Goal: Information Seeking & Learning: Learn about a topic

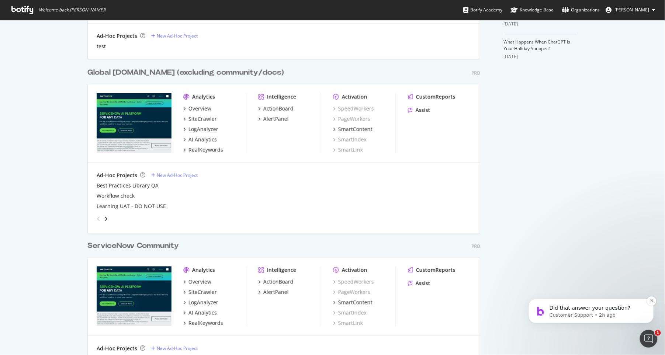
click at [567, 312] on p "Customer Support • 2h ago" at bounding box center [597, 315] width 95 height 7
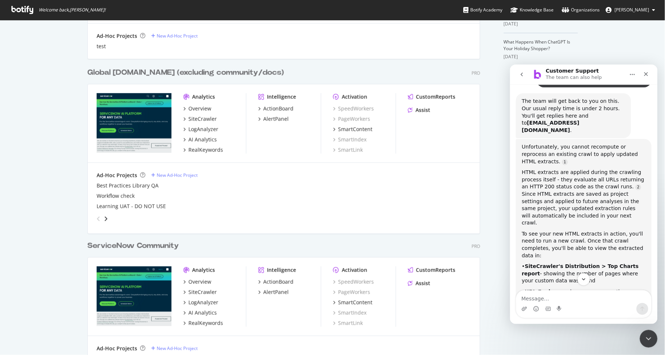
scroll to position [137, 0]
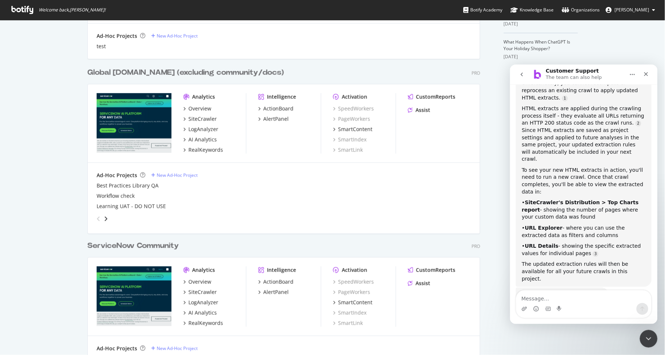
click at [588, 302] on textarea "Message…" at bounding box center [583, 296] width 135 height 13
type textarea "Talk to human"
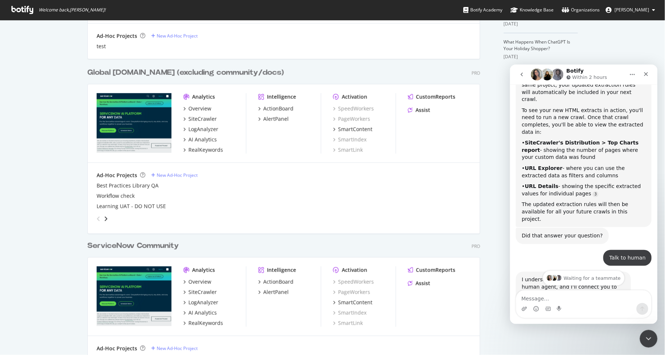
scroll to position [223, 0]
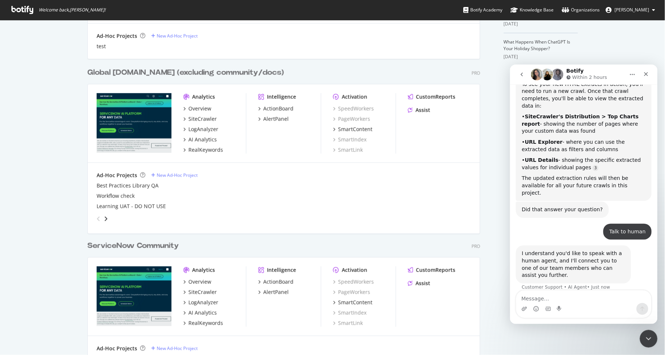
click at [523, 74] on icon "go back" at bounding box center [522, 74] width 6 height 6
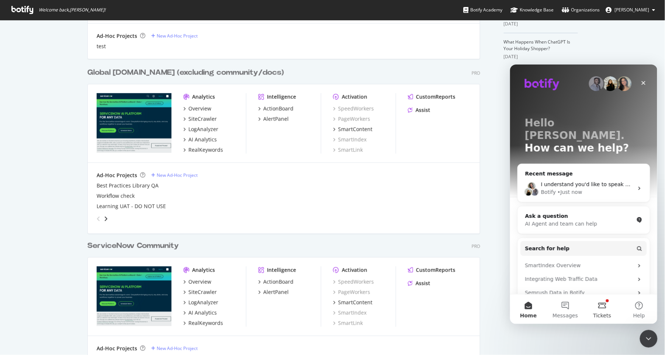
click at [600, 314] on span "Tickets" at bounding box center [603, 315] width 18 height 5
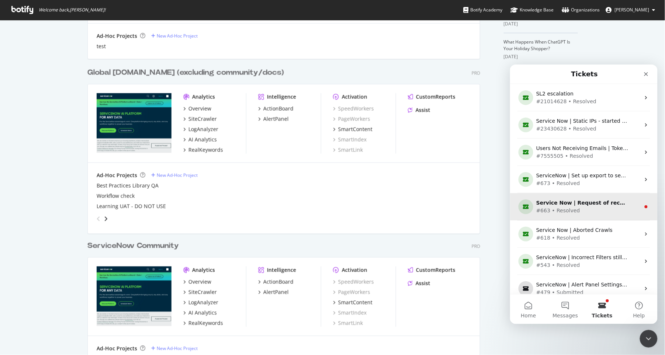
click at [616, 208] on div "#663 • Resolved" at bounding box center [582, 211] width 92 height 8
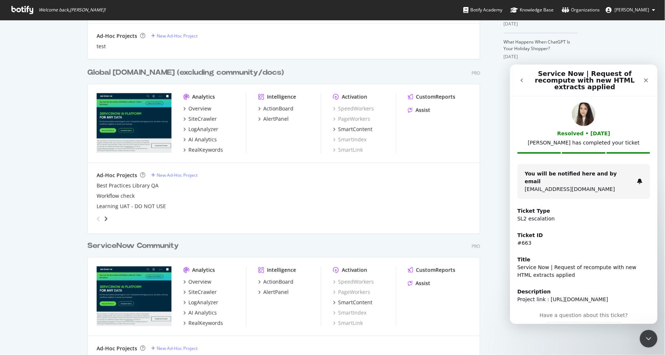
click at [525, 83] on button "go back" at bounding box center [522, 80] width 14 height 14
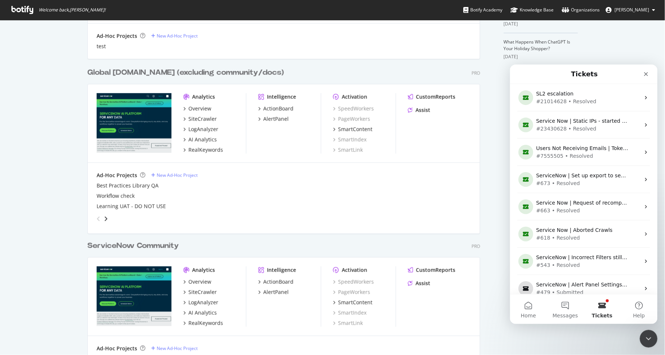
scroll to position [89, 0]
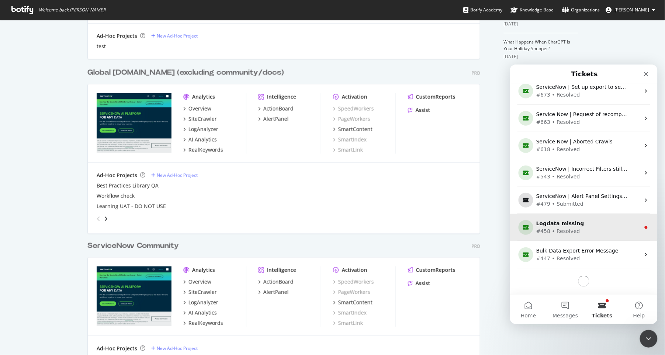
click at [600, 230] on div "#458 • Resolved" at bounding box center [582, 231] width 92 height 8
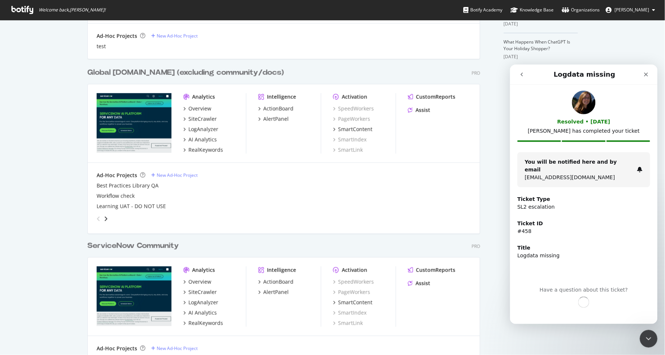
scroll to position [87, 0]
click at [525, 74] on button "go back" at bounding box center [522, 74] width 14 height 14
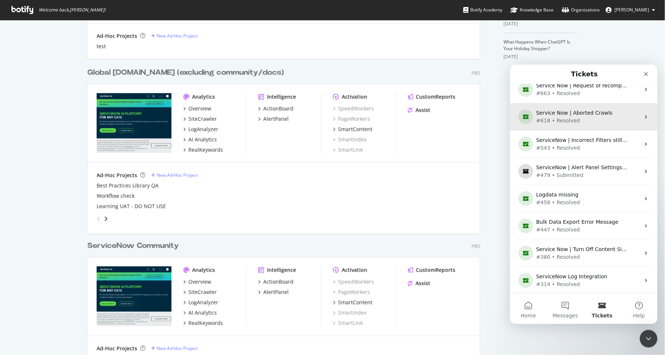
scroll to position [0, 0]
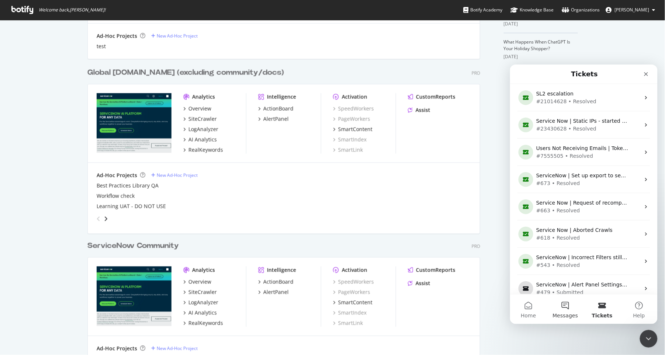
click at [551, 307] on button "Messages" at bounding box center [565, 310] width 37 height 30
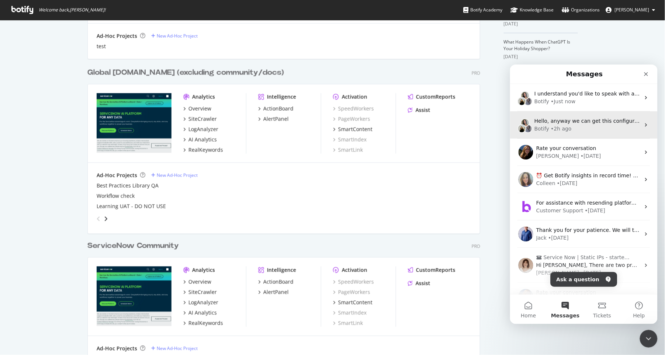
click at [598, 130] on div "Botify • 2h ago" at bounding box center [587, 129] width 106 height 8
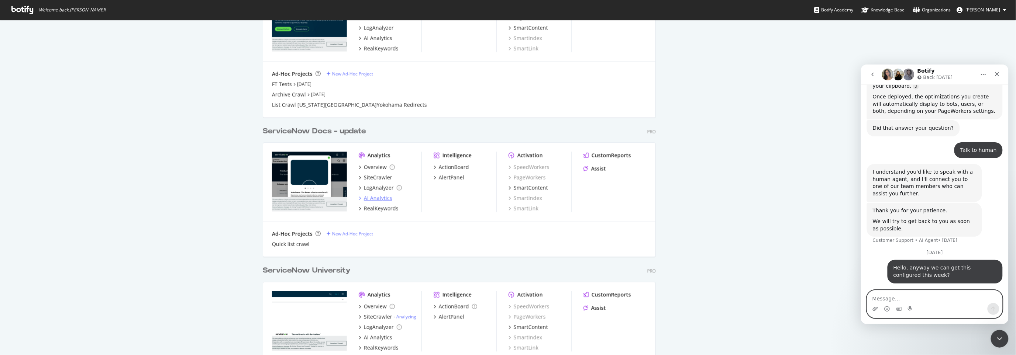
scroll to position [543, 0]
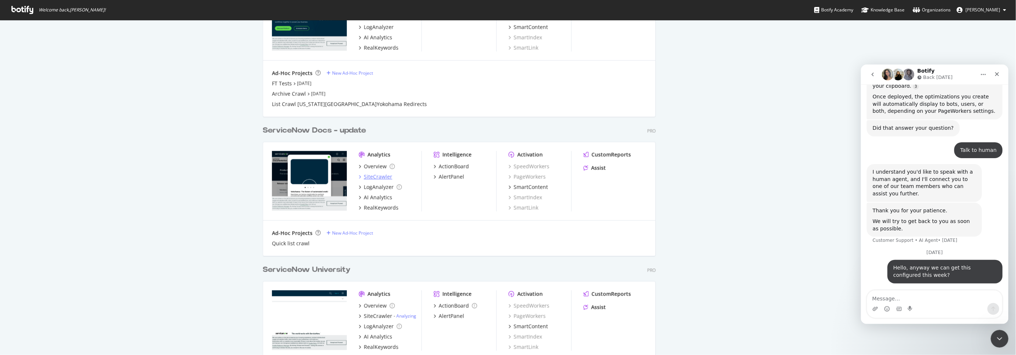
click at [377, 179] on div "SiteCrawler" at bounding box center [378, 176] width 28 height 7
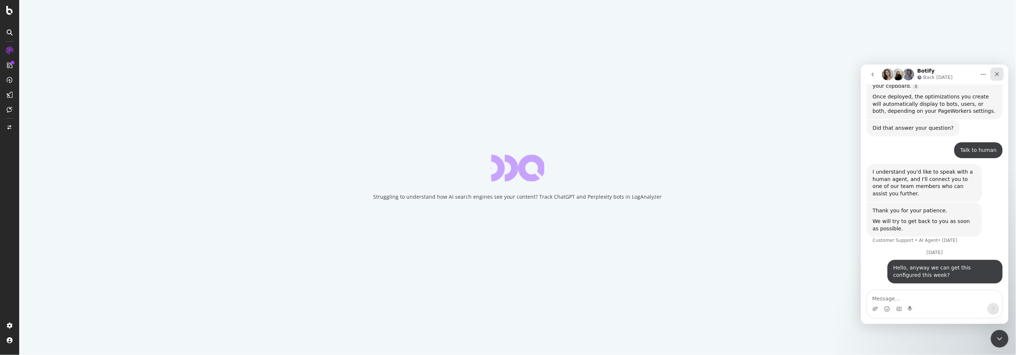
click at [665, 72] on icon "Close" at bounding box center [997, 74] width 6 height 6
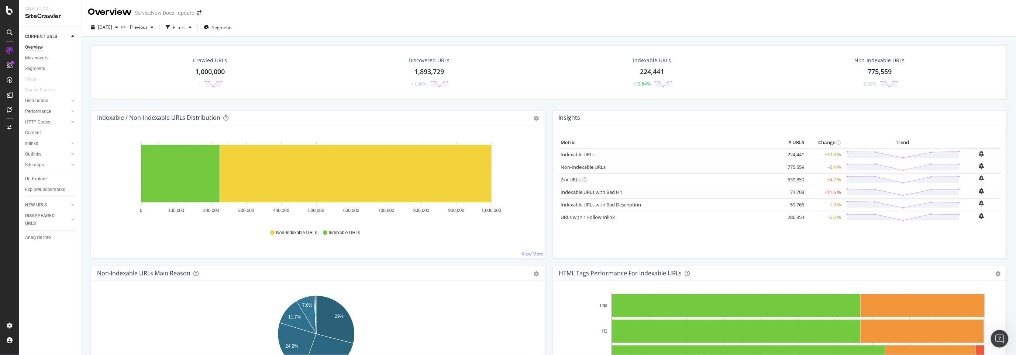
click at [35, 128] on div "Content" at bounding box center [53, 133] width 56 height 11
click at [34, 132] on div "Content" at bounding box center [33, 133] width 16 height 8
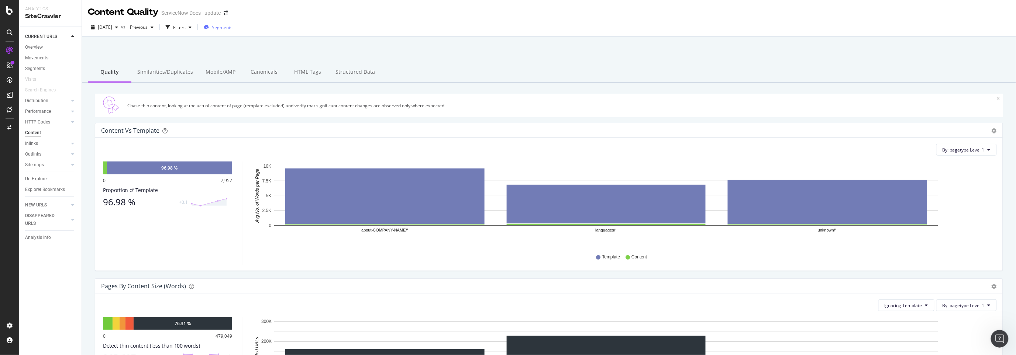
click at [231, 28] on span "Segments" at bounding box center [222, 27] width 21 height 6
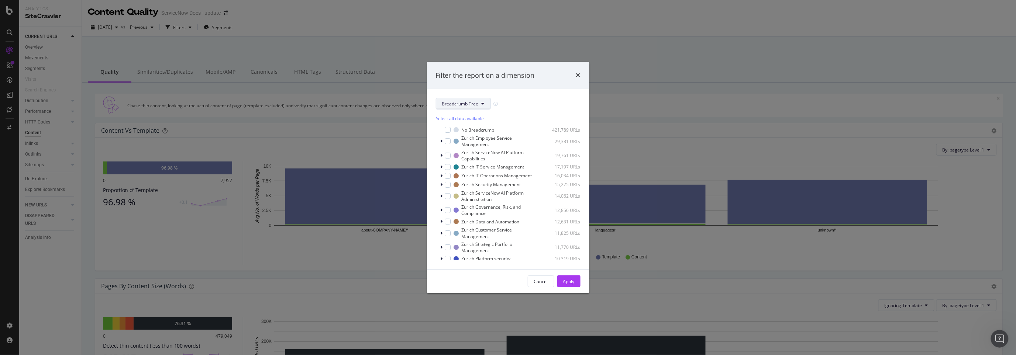
click at [472, 104] on span "Breadcrumb Tree" at bounding box center [460, 104] width 37 height 6
click at [465, 134] on div "pagetype" at bounding box center [465, 130] width 59 height 11
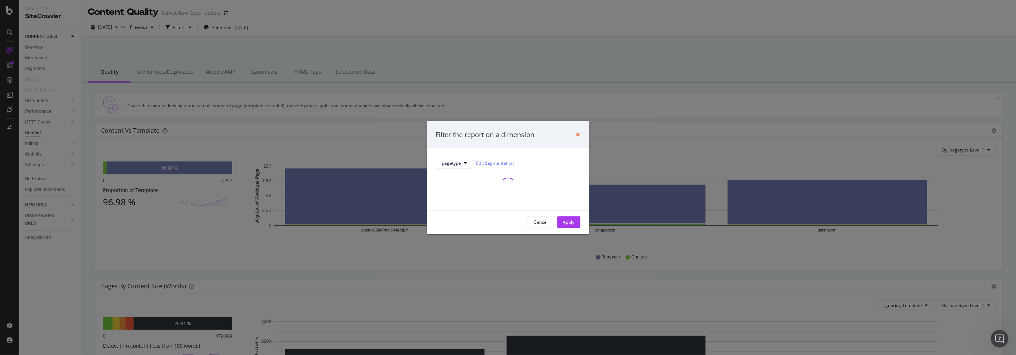
click at [579, 134] on icon "times" at bounding box center [578, 135] width 4 height 6
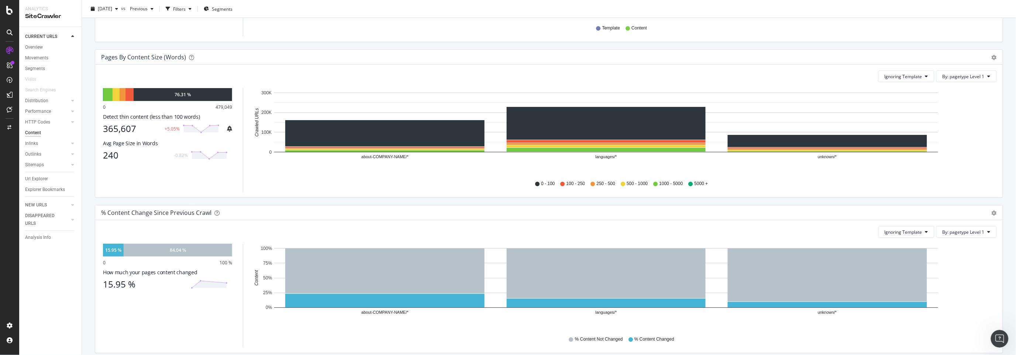
scroll to position [231, 0]
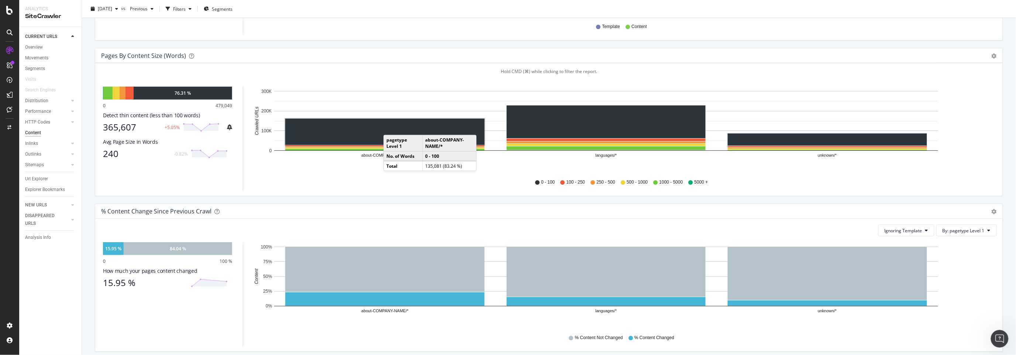
click at [391, 128] on rect "A chart." at bounding box center [384, 132] width 199 height 26
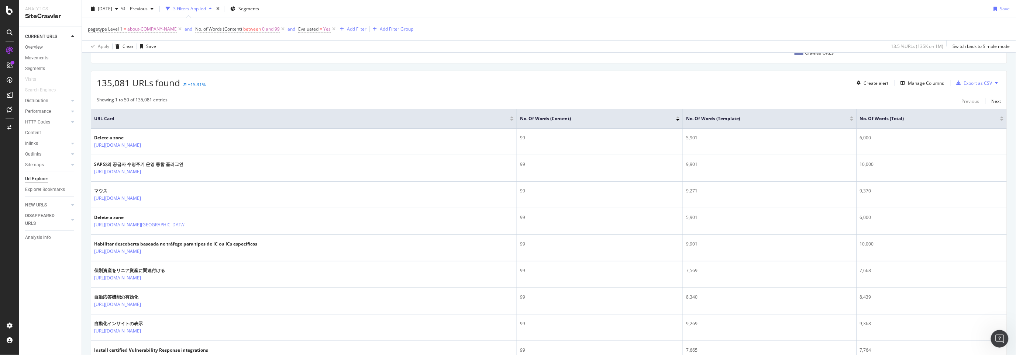
scroll to position [134, 0]
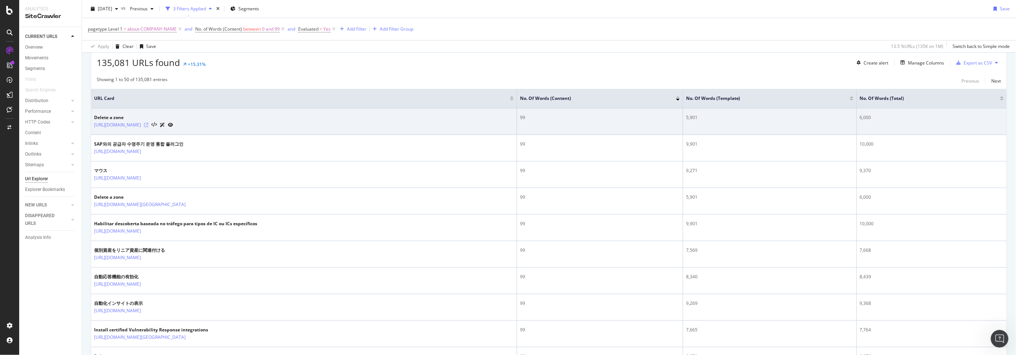
click at [148, 126] on icon at bounding box center [146, 125] width 4 height 4
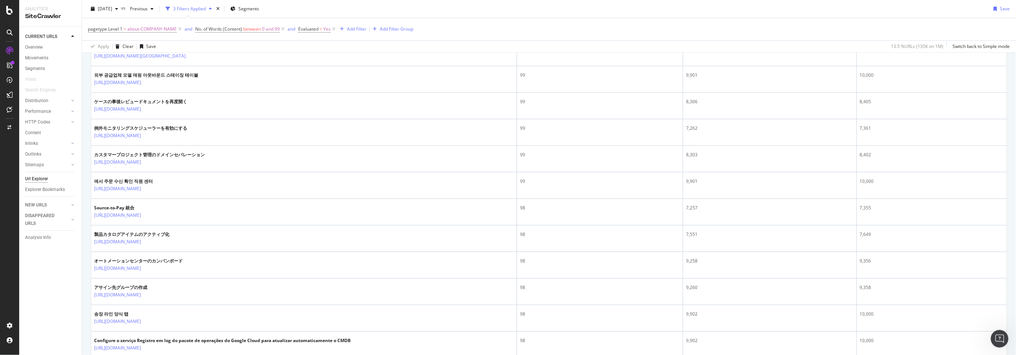
scroll to position [0, 0]
